Goal: Transaction & Acquisition: Purchase product/service

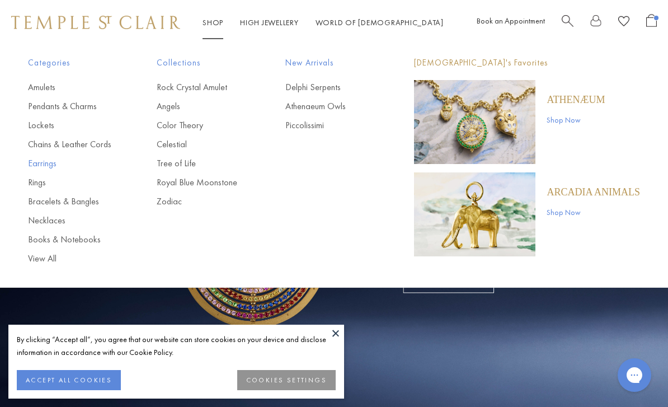
click at [45, 163] on link "Earrings" at bounding box center [70, 163] width 84 height 12
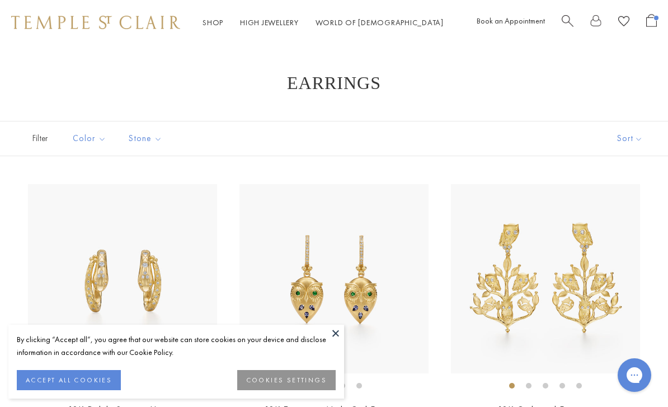
click at [77, 379] on button "ACCEPT ALL COOKIES" at bounding box center [69, 380] width 104 height 20
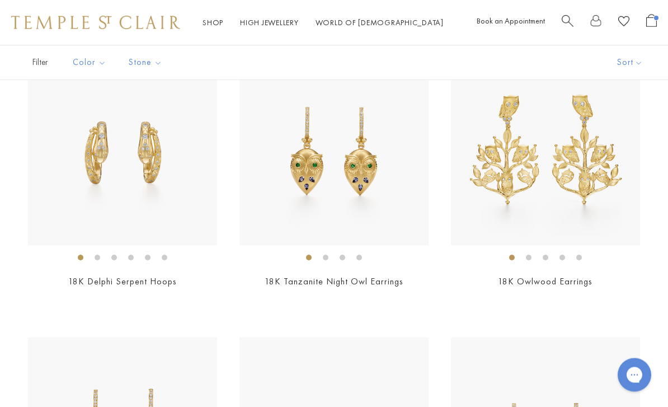
scroll to position [128, 0]
click at [585, 165] on img at bounding box center [545, 150] width 189 height 189
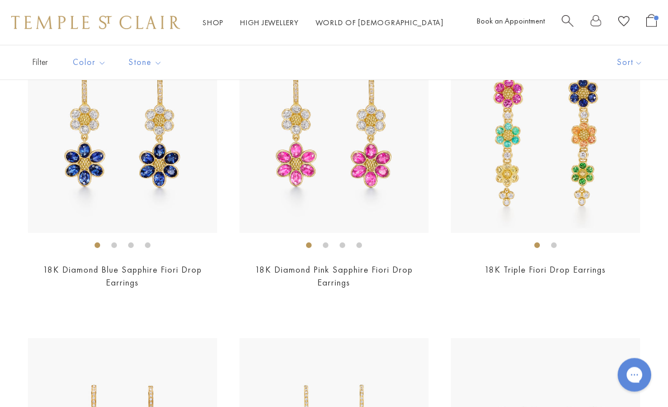
scroll to position [2673, 0]
click at [591, 186] on img at bounding box center [545, 138] width 189 height 189
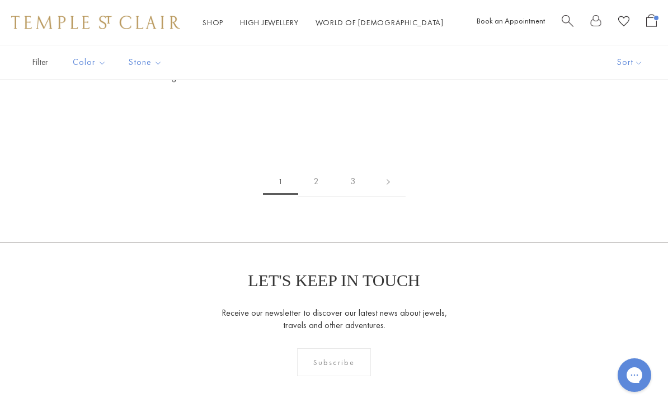
scroll to position [5122, 0]
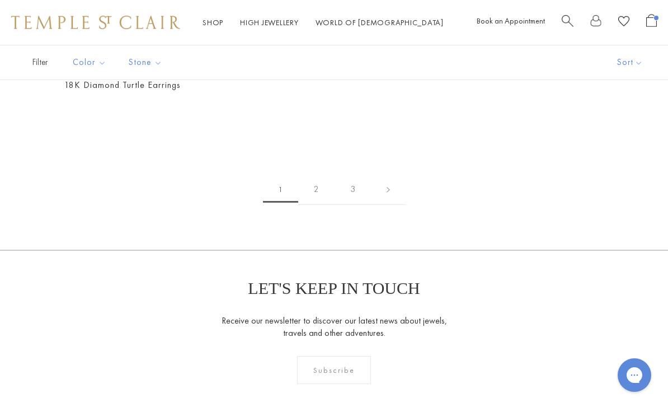
click at [323, 179] on link "2" at bounding box center [316, 189] width 36 height 31
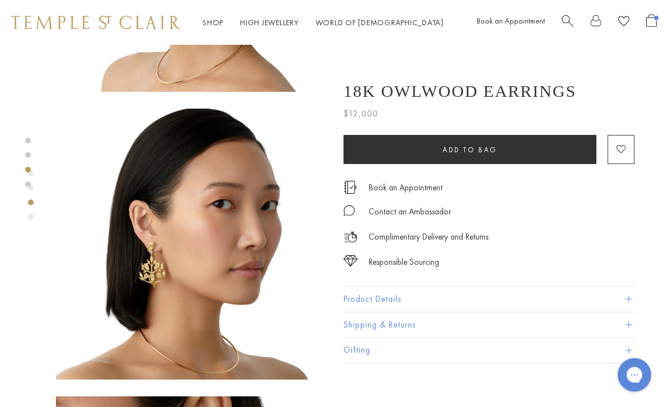
scroll to position [499, 0]
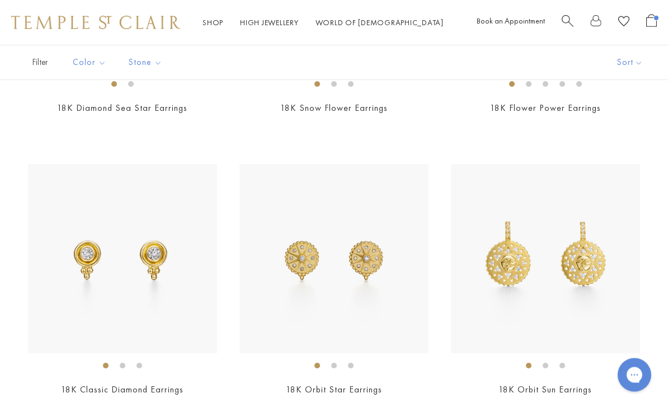
scroll to position [304, 0]
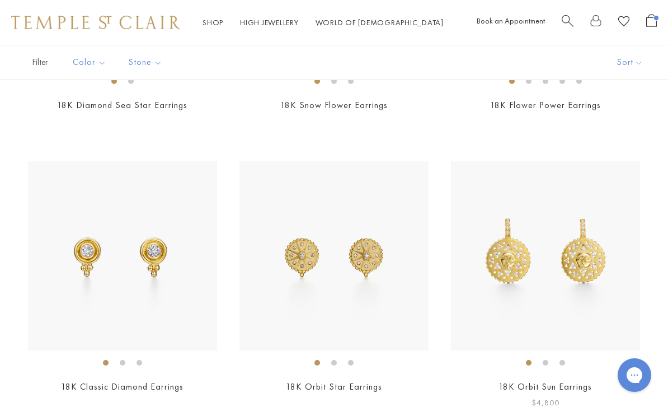
click at [579, 272] on img at bounding box center [545, 255] width 189 height 189
